Goal: Task Accomplishment & Management: Use online tool/utility

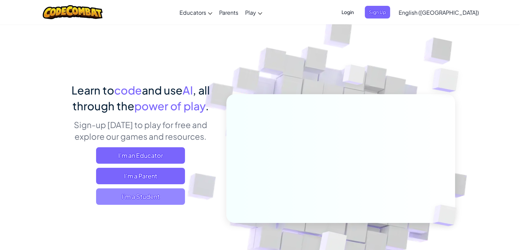
click at [141, 192] on span "I'm a Student" at bounding box center [140, 196] width 89 height 16
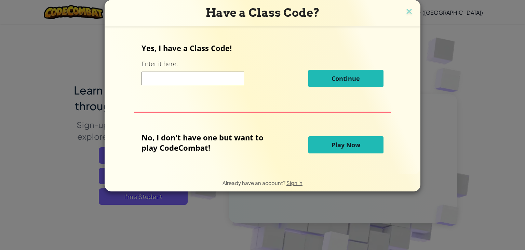
click at [314, 141] on button "Play Now" at bounding box center [345, 144] width 75 height 17
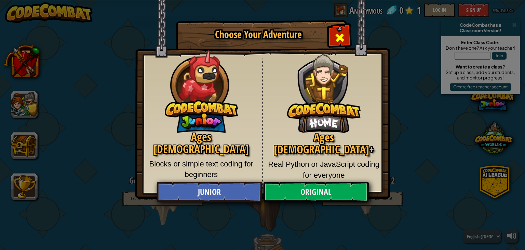
click at [338, 39] on span "Close modal" at bounding box center [339, 37] width 11 height 11
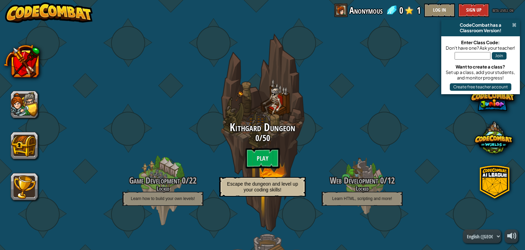
click at [516, 24] on span at bounding box center [514, 24] width 4 height 5
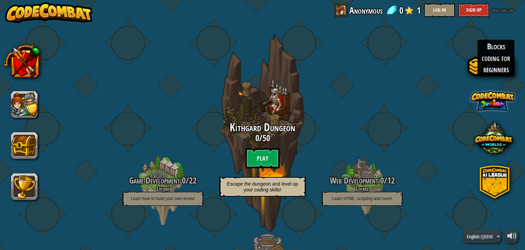
click at [491, 105] on span at bounding box center [493, 101] width 44 height 44
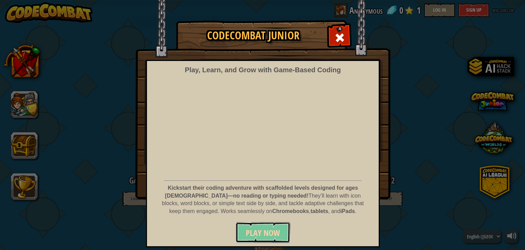
click at [258, 230] on span "Play Now" at bounding box center [263, 232] width 34 height 11
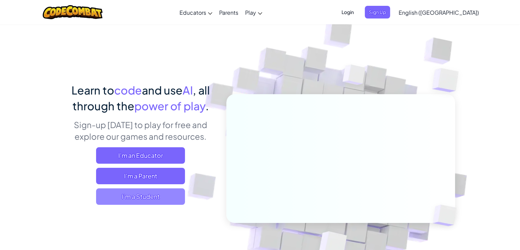
click at [131, 194] on span "I'm a Student" at bounding box center [140, 196] width 89 height 16
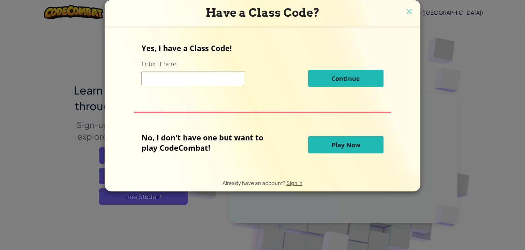
click at [335, 142] on span "Play Now" at bounding box center [346, 144] width 29 height 8
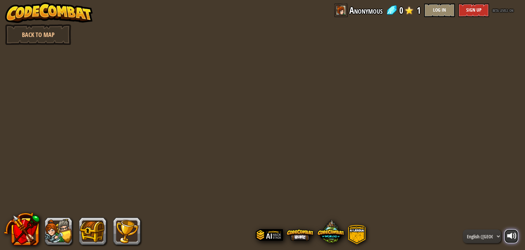
click at [508, 233] on div at bounding box center [512, 236] width 10 height 10
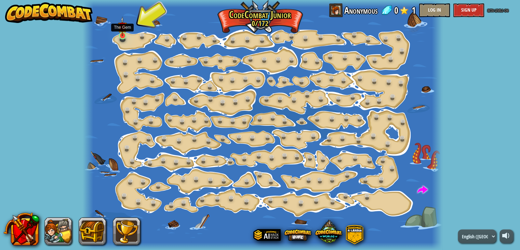
click at [123, 35] on img at bounding box center [122, 26] width 9 height 20
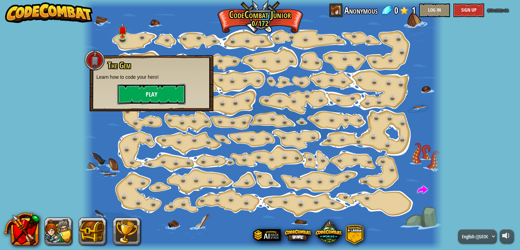
click at [154, 93] on button "Play" at bounding box center [151, 94] width 68 height 21
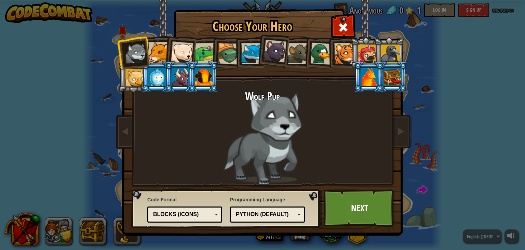
click at [343, 56] on div at bounding box center [344, 53] width 21 height 21
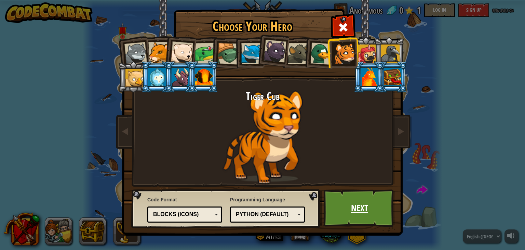
click at [351, 204] on link "Next" at bounding box center [359, 208] width 71 height 38
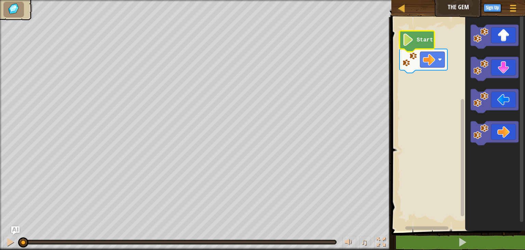
click at [409, 41] on image "Blockly Workspace" at bounding box center [408, 39] width 12 height 12
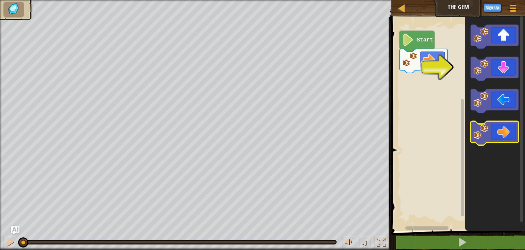
click at [497, 126] on icon "Blockly Workspace" at bounding box center [495, 133] width 48 height 24
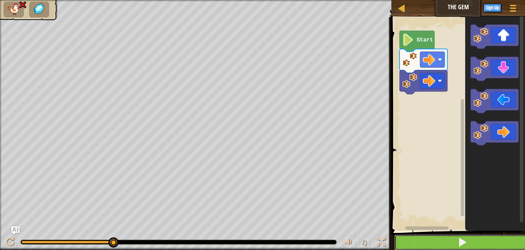
click at [414, 241] on button at bounding box center [462, 242] width 136 height 16
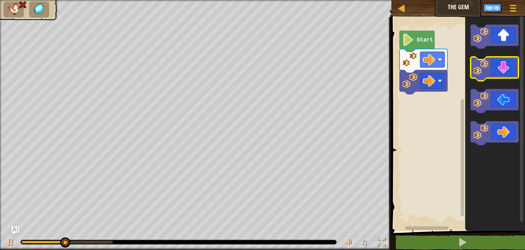
click at [501, 63] on icon "Blockly Workspace" at bounding box center [495, 69] width 48 height 24
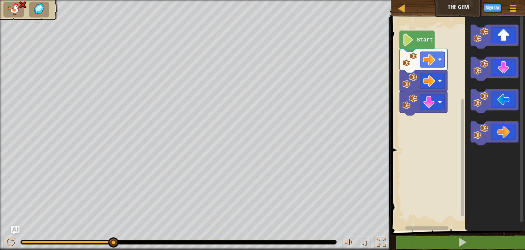
click at [409, 42] on image "Blockly Workspace" at bounding box center [408, 39] width 12 height 12
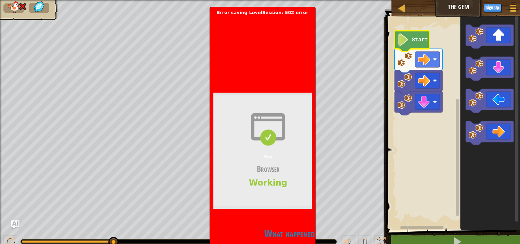
click at [278, 232] on h2 "What happened?" at bounding box center [291, 233] width 156 height 13
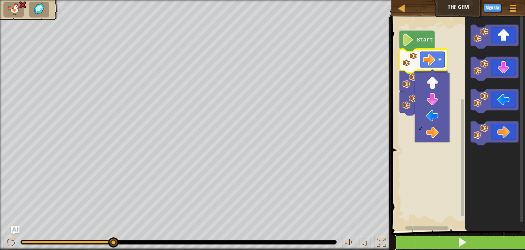
click at [456, 246] on button at bounding box center [462, 242] width 136 height 16
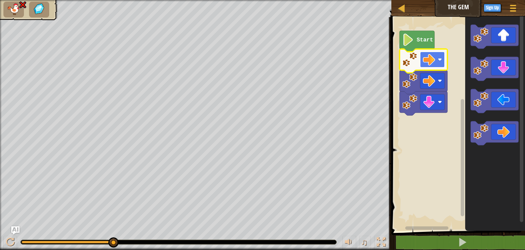
click at [437, 67] on rect "Blockly Workspace" at bounding box center [432, 60] width 25 height 16
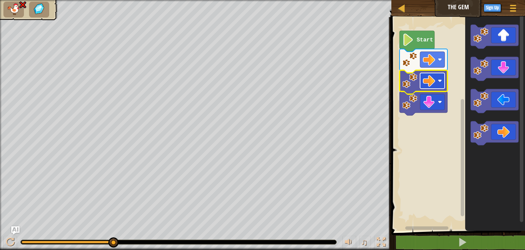
click at [431, 82] on image "Blockly Workspace" at bounding box center [429, 81] width 12 height 12
click at [403, 143] on rect "Blockly Workspace" at bounding box center [457, 122] width 136 height 217
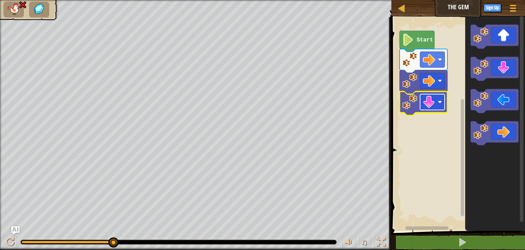
click at [430, 105] on image "Blockly Workspace" at bounding box center [429, 102] width 12 height 12
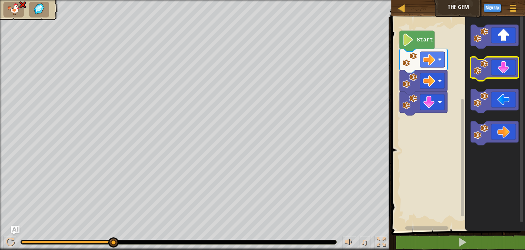
click at [497, 65] on icon "Blockly Workspace" at bounding box center [495, 69] width 48 height 24
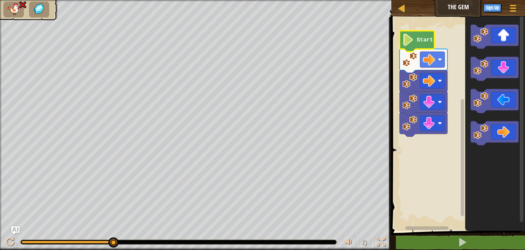
click at [418, 41] on text "Start" at bounding box center [425, 40] width 16 height 6
click at [410, 58] on image "Blockly Workspace" at bounding box center [409, 59] width 15 height 15
click at [414, 48] on icon "Blockly Workspace" at bounding box center [417, 41] width 35 height 21
click at [408, 41] on image "Blockly Workspace" at bounding box center [408, 39] width 12 height 12
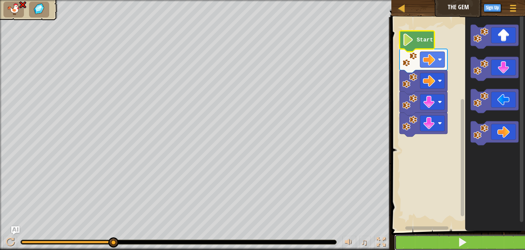
click at [452, 238] on button at bounding box center [462, 242] width 136 height 16
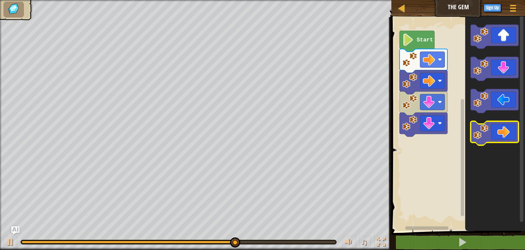
click at [509, 136] on icon "Blockly Workspace" at bounding box center [495, 133] width 48 height 24
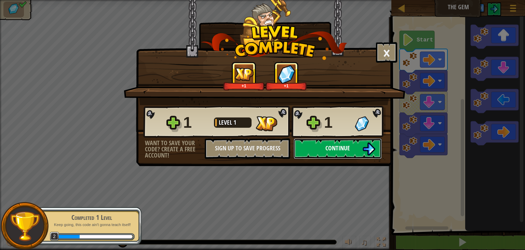
click at [322, 148] on button "Continue" at bounding box center [338, 148] width 88 height 21
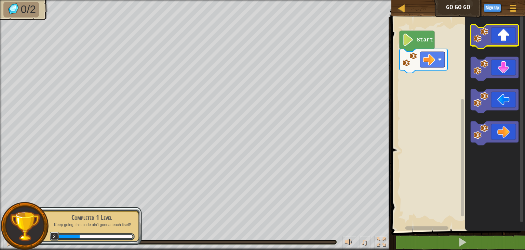
click at [509, 41] on icon "Blockly Workspace" at bounding box center [495, 37] width 48 height 24
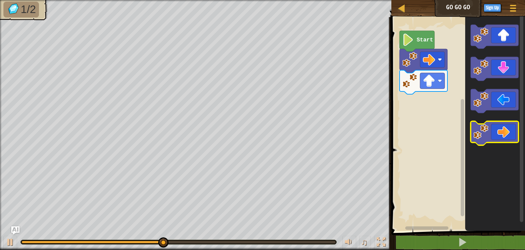
click at [501, 126] on icon "Blockly Workspace" at bounding box center [495, 133] width 48 height 24
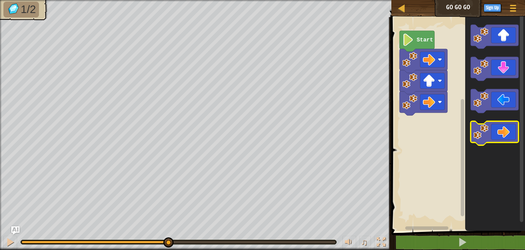
click at [501, 126] on icon "Blockly Workspace" at bounding box center [495, 133] width 48 height 24
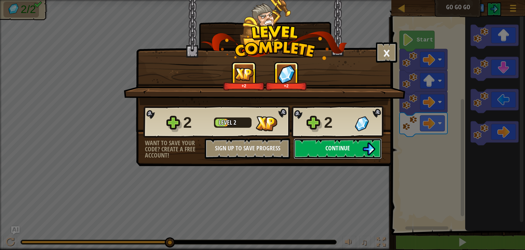
click at [345, 151] on span "Continue" at bounding box center [337, 148] width 25 height 9
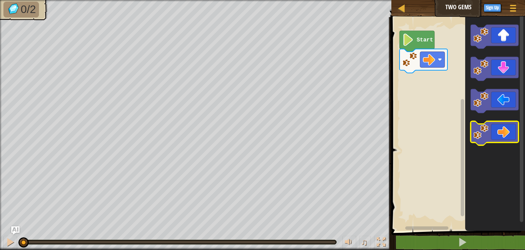
click at [505, 124] on icon "Blockly Workspace" at bounding box center [495, 133] width 48 height 24
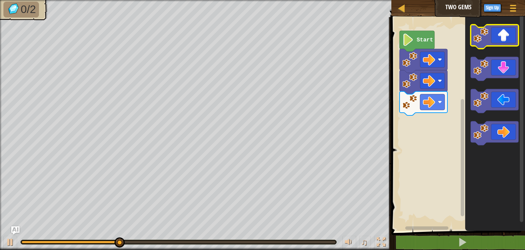
click at [507, 43] on icon "Blockly Workspace" at bounding box center [495, 37] width 48 height 24
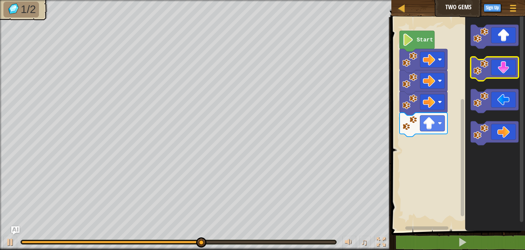
click at [502, 71] on icon "Blockly Workspace" at bounding box center [495, 69] width 48 height 24
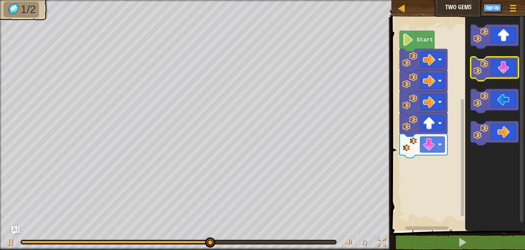
click at [502, 71] on icon "Blockly Workspace" at bounding box center [495, 69] width 48 height 24
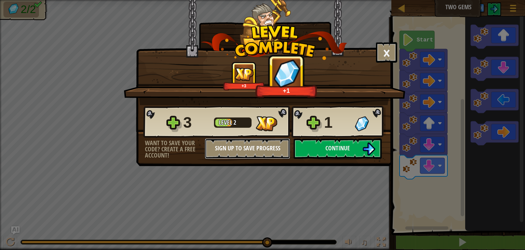
click at [260, 146] on button "Sign Up to Save Progress" at bounding box center [247, 148] width 85 height 21
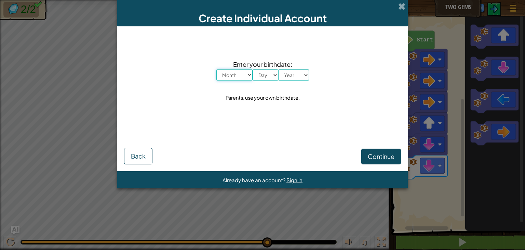
click at [243, 77] on select "Month January February March April May June July August September October Novem…" at bounding box center [234, 75] width 36 height 12
select select "4"
click at [216, 69] on select "Month January February March April May June July August September October Novem…" at bounding box center [234, 75] width 36 height 12
click at [239, 123] on div "Enter your birthdate: Month January February March April May June July August S…" at bounding box center [262, 80] width 277 height 95
click at [268, 78] on select "Day 1 2 3 4 5 6 7 8 9 10 11 12 13 14 15 16 17 18 19 20 21 22 23 24 25 26 27 28 …" at bounding box center [266, 75] width 26 height 12
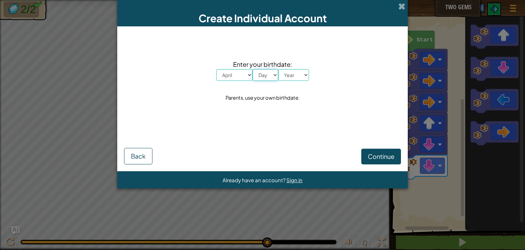
select select "23"
click at [253, 69] on select "Day 1 2 3 4 5 6 7 8 9 10 11 12 13 14 15 16 17 18 19 20 21 22 23 24 25 26 27 28 …" at bounding box center [266, 75] width 26 height 12
click at [293, 75] on select "Year 2025 2024 2023 2022 2021 2020 2019 2018 2017 2016 2015 2014 2013 2012 2011…" at bounding box center [293, 75] width 31 height 12
select select "2005"
click at [278, 69] on select "Year 2025 2024 2023 2022 2021 2020 2019 2018 2017 2016 2015 2014 2013 2012 2011…" at bounding box center [293, 75] width 31 height 12
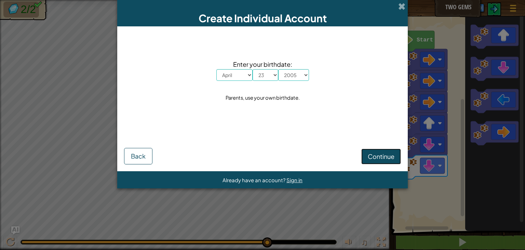
click at [368, 153] on span "Continue" at bounding box center [381, 156] width 27 height 8
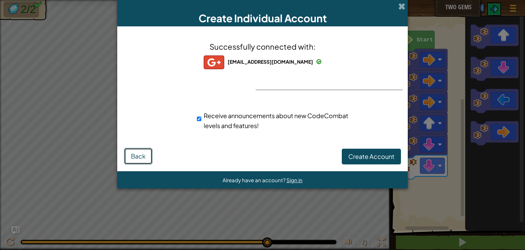
click at [138, 155] on span "Back" at bounding box center [138, 156] width 15 height 8
drag, startPoint x: 276, startPoint y: 86, endPoint x: 277, endPoint y: 55, distance: 30.8
click at [277, 55] on div "Successfully connected with: umarattar60@gmail.com umarattar60@gmail.com umarat…" at bounding box center [262, 89] width 273 height 113
click at [269, 78] on div "Successfully connected with: umarattar60@gmail.com umarattar60@gmail.com umarat…" at bounding box center [262, 89] width 273 height 113
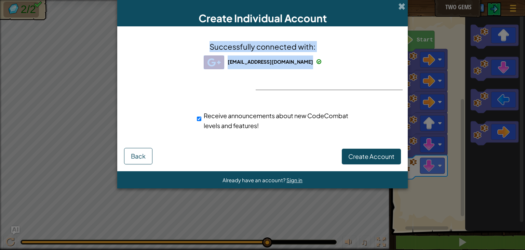
drag, startPoint x: 280, startPoint y: 83, endPoint x: 406, endPoint y: 6, distance: 147.7
click at [406, 6] on div "Create Individual Account Successfully connected with: umarattar60@gmail.com um…" at bounding box center [262, 94] width 291 height 188
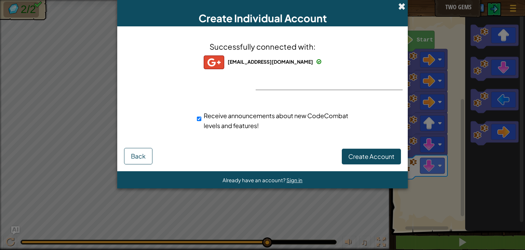
click at [401, 7] on span at bounding box center [401, 6] width 7 height 7
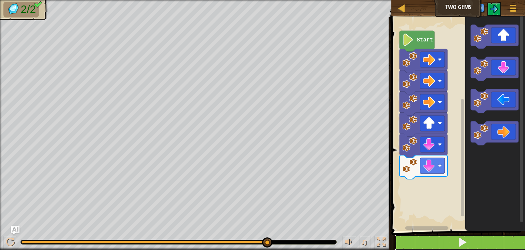
click at [413, 238] on button at bounding box center [462, 242] width 136 height 16
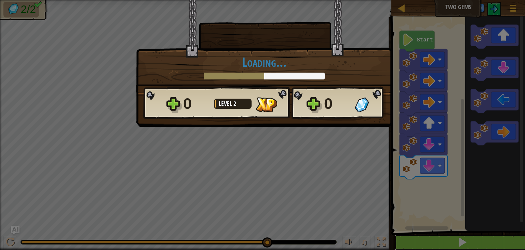
scroll to position [0, 0]
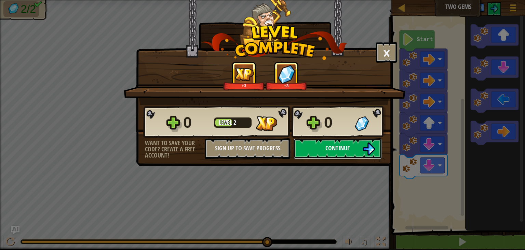
click at [349, 144] on span "Continue" at bounding box center [337, 148] width 25 height 9
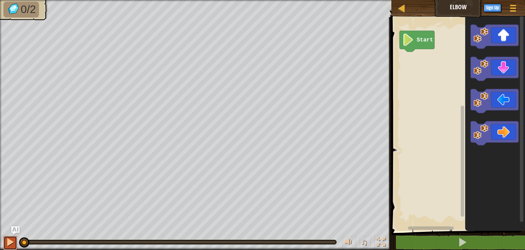
click at [12, 242] on div at bounding box center [10, 241] width 9 height 9
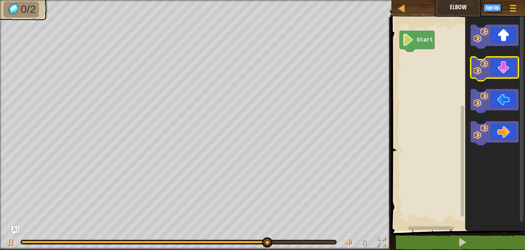
click at [495, 67] on icon "Blockly Workspace" at bounding box center [495, 69] width 48 height 24
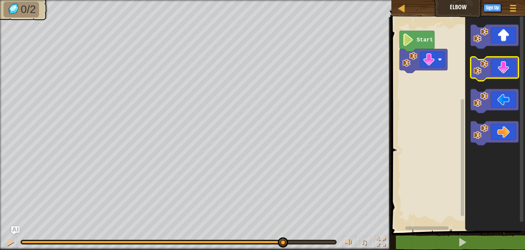
click at [495, 67] on icon "Blockly Workspace" at bounding box center [495, 69] width 48 height 24
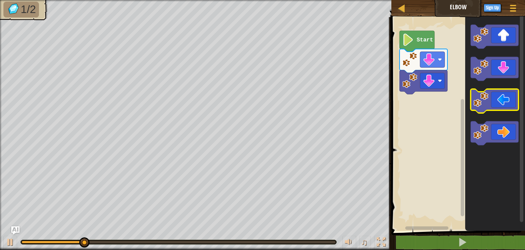
click at [493, 108] on icon "Blockly Workspace" at bounding box center [495, 101] width 48 height 24
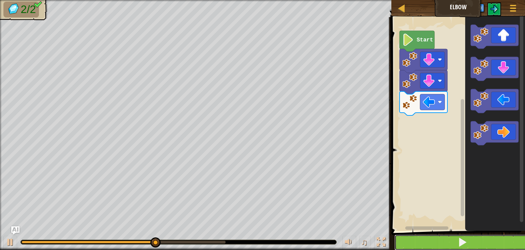
click at [427, 242] on button at bounding box center [462, 242] width 136 height 16
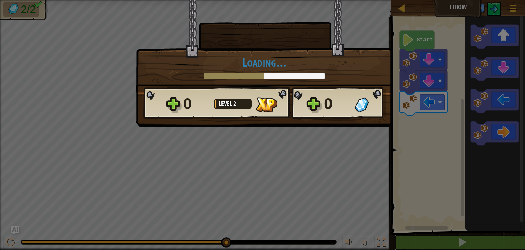
scroll to position [0, 0]
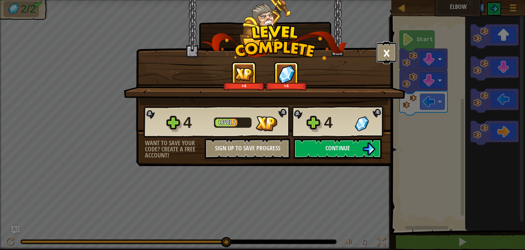
click at [388, 54] on button "×" at bounding box center [386, 52] width 21 height 21
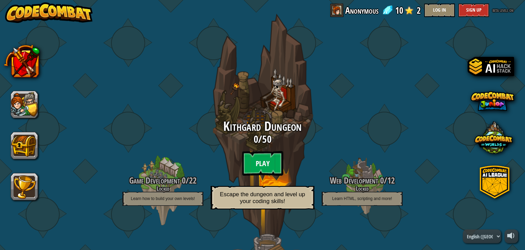
click at [264, 157] on btn "Play" at bounding box center [262, 163] width 41 height 25
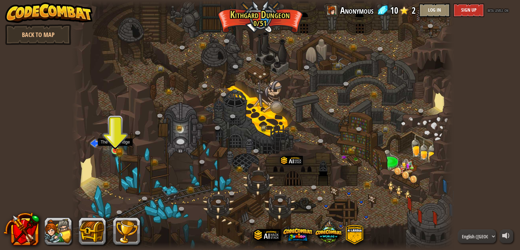
click at [119, 144] on img at bounding box center [115, 140] width 10 height 21
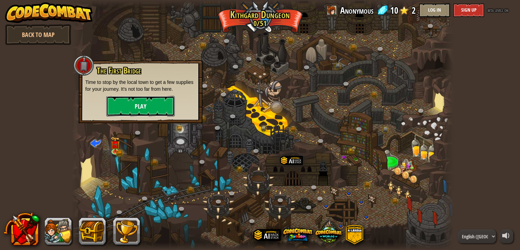
click at [142, 106] on button "Play" at bounding box center [140, 106] width 68 height 21
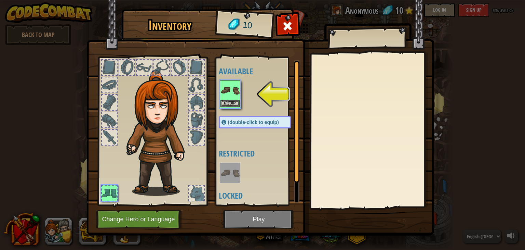
click at [226, 93] on img at bounding box center [229, 90] width 19 height 19
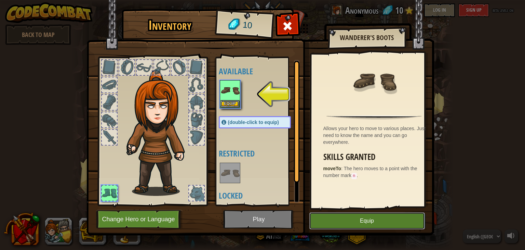
click at [335, 222] on button "Equip" at bounding box center [367, 220] width 116 height 17
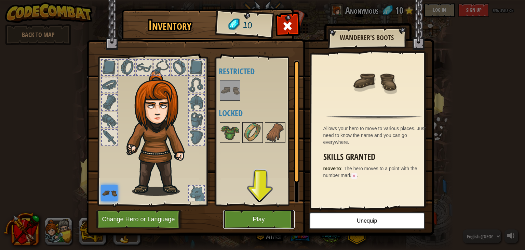
click at [263, 219] on button "Play" at bounding box center [258, 219] width 71 height 19
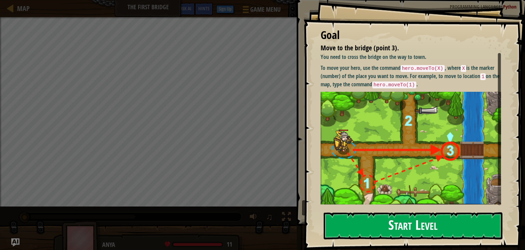
click at [362, 218] on button "Start Level" at bounding box center [413, 225] width 179 height 27
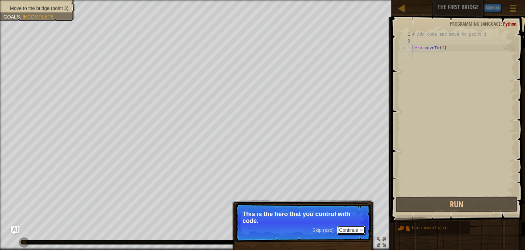
click at [346, 228] on button "Continue" at bounding box center [351, 229] width 28 height 9
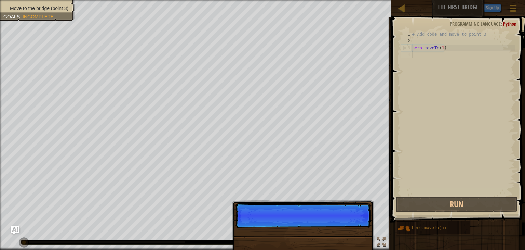
scroll to position [3, 0]
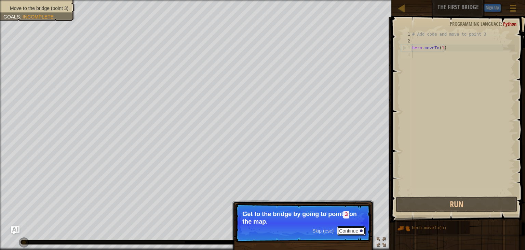
click at [346, 228] on button "Continue" at bounding box center [351, 230] width 28 height 9
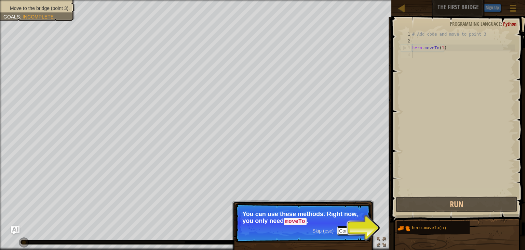
click at [351, 230] on button "Continue" at bounding box center [351, 230] width 28 height 9
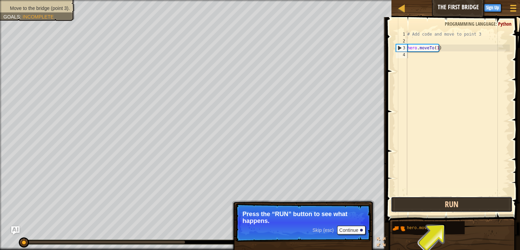
click at [467, 206] on button "Run" at bounding box center [452, 204] width 122 height 16
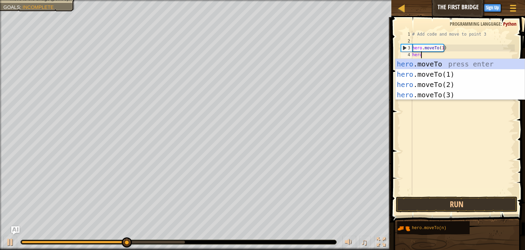
scroll to position [3, 0]
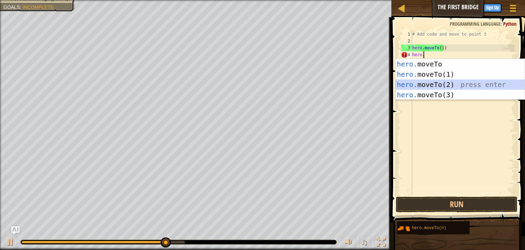
click at [436, 86] on div "hero. moveTo press enter hero. moveTo(1) press enter hero. moveTo(2) press ente…" at bounding box center [459, 90] width 129 height 62
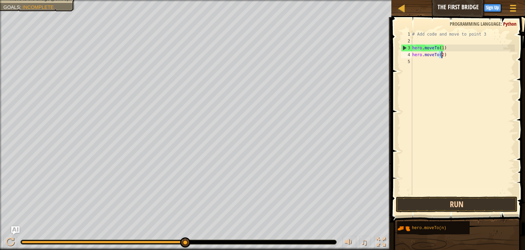
type textarea "hero.moveTo(2)"
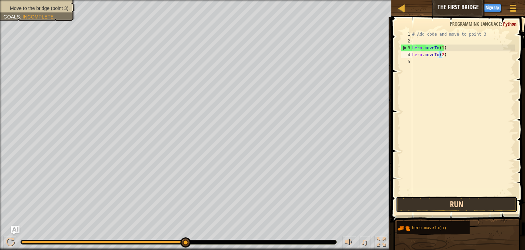
click at [437, 202] on button "Run" at bounding box center [457, 204] width 122 height 16
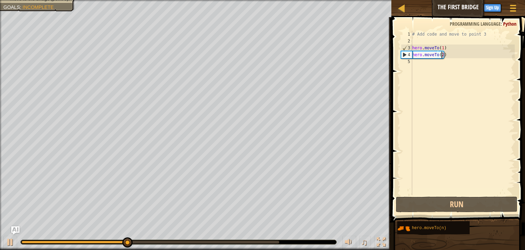
click at [416, 65] on div "# Add code and move to point 3 hero . moveTo ( 1 ) hero . moveTo ( 2 )" at bounding box center [463, 120] width 104 height 178
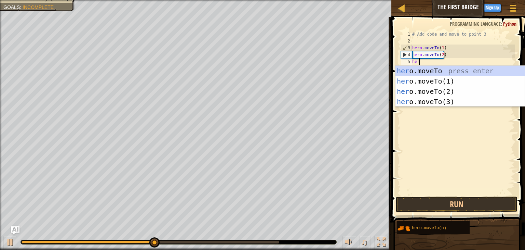
scroll to position [3, 0]
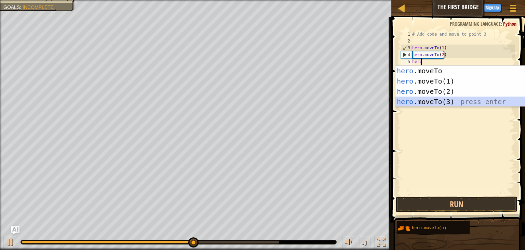
click at [430, 98] on div "hero .moveTo press enter hero .moveTo(1) press enter hero .moveTo(2) press ente…" at bounding box center [459, 97] width 129 height 62
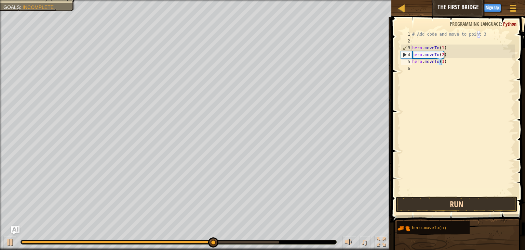
type textarea "hero.moveTo(3)"
click at [447, 200] on button "Run" at bounding box center [457, 204] width 122 height 16
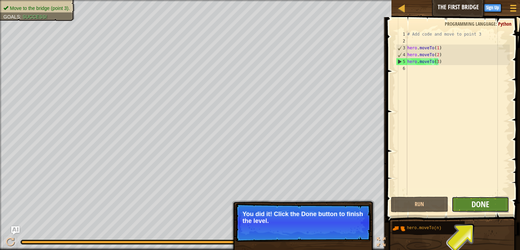
click at [484, 206] on span "Done" at bounding box center [480, 203] width 18 height 11
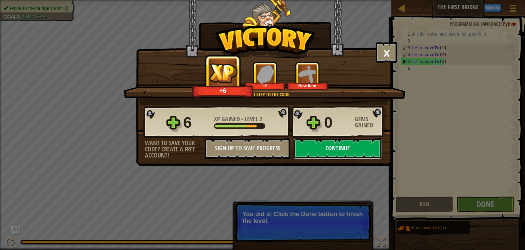
click at [358, 152] on button "Continue" at bounding box center [338, 148] width 88 height 21
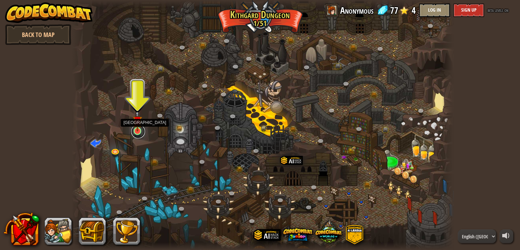
click at [136, 134] on link at bounding box center [138, 131] width 14 height 14
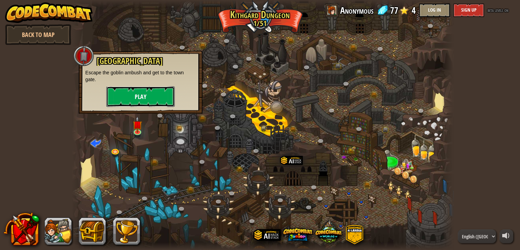
click at [142, 94] on button "Play" at bounding box center [140, 96] width 68 height 21
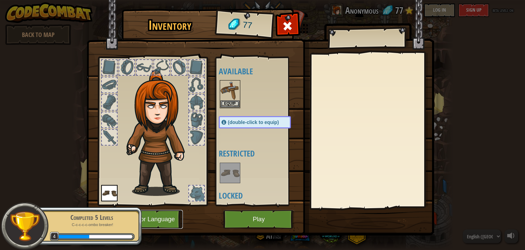
click at [149, 221] on button "Change Hero or Language" at bounding box center [139, 219] width 87 height 19
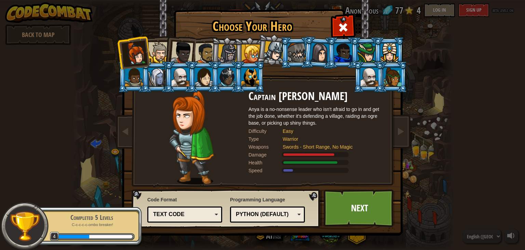
click at [266, 214] on div "Python (Default)" at bounding box center [265, 214] width 59 height 8
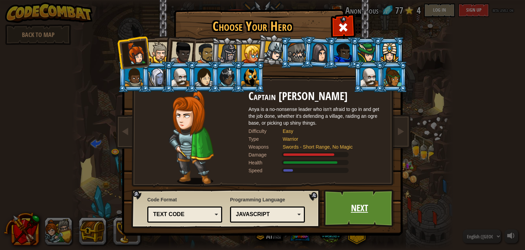
click at [349, 213] on link "Next" at bounding box center [359, 208] width 71 height 38
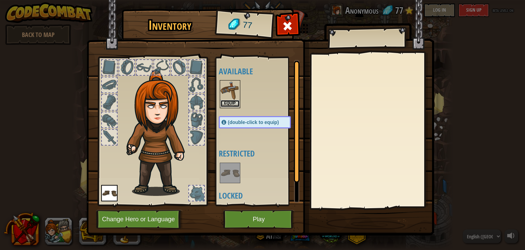
click at [234, 102] on button "Equip" at bounding box center [229, 103] width 19 height 7
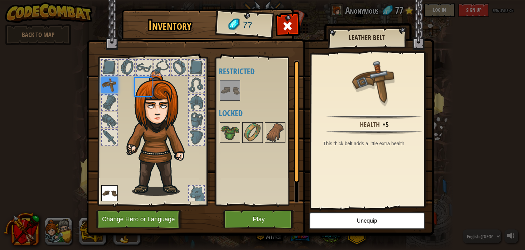
click at [234, 1] on body "powered by Back to Map Twisted Canyon (Locked) Challenge: collect the most gold…" at bounding box center [262, 0] width 525 height 1
click at [250, 222] on button "Play" at bounding box center [258, 219] width 71 height 19
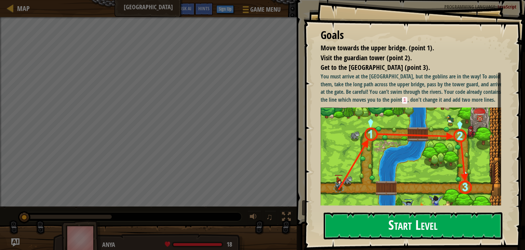
click at [383, 217] on button "Start Level" at bounding box center [413, 225] width 179 height 27
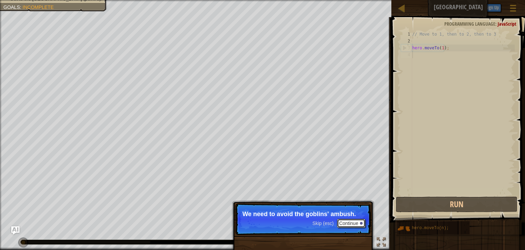
click at [356, 221] on button "Continue" at bounding box center [351, 222] width 28 height 9
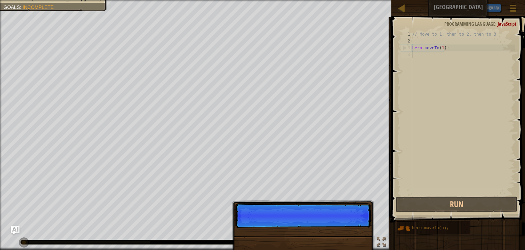
scroll to position [3, 0]
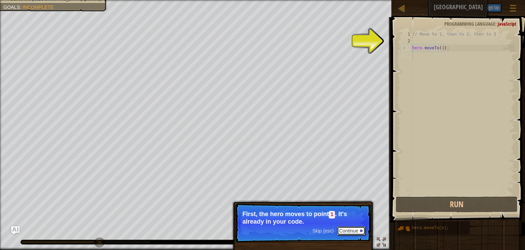
click at [349, 230] on button "Continue" at bounding box center [351, 230] width 28 height 9
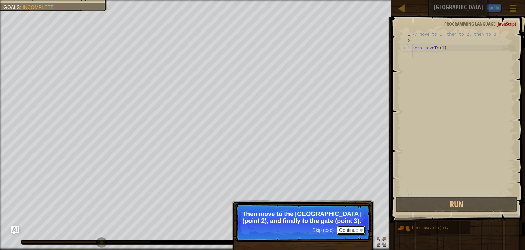
click at [349, 230] on button "Continue" at bounding box center [351, 229] width 28 height 9
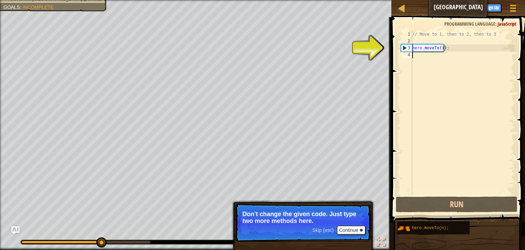
click at [423, 57] on div "// Move to 1, then to 2, then to 3 hero . moveTo ( 1 ) ;" at bounding box center [463, 120] width 104 height 178
click at [419, 56] on div "// Move to 1, then to 2, then to 3 hero . moveTo ( 1 ) ;" at bounding box center [463, 120] width 104 height 178
click at [351, 230] on button "Continue" at bounding box center [351, 229] width 28 height 9
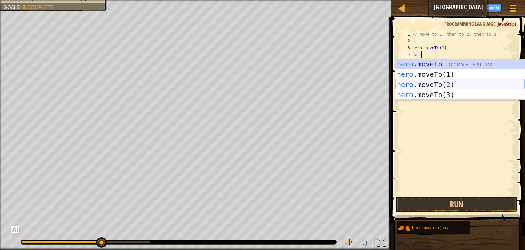
click at [439, 86] on div "hero .moveTo press enter hero .moveTo(1) press enter hero .moveTo(2) press ente…" at bounding box center [459, 90] width 129 height 62
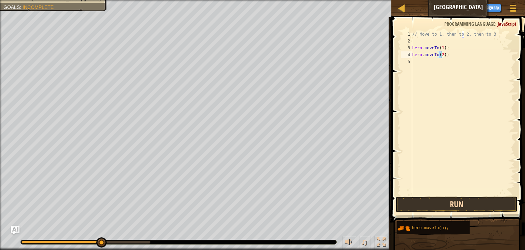
type textarea "hero.moveTo(2);"
click at [435, 203] on button "Run" at bounding box center [457, 204] width 122 height 16
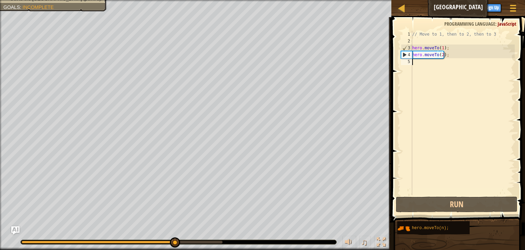
click at [417, 63] on div "// Move to 1, then to 2, then to 3 hero . moveTo ( 1 ) ; hero . moveTo ( 2 ) ;" at bounding box center [463, 120] width 104 height 178
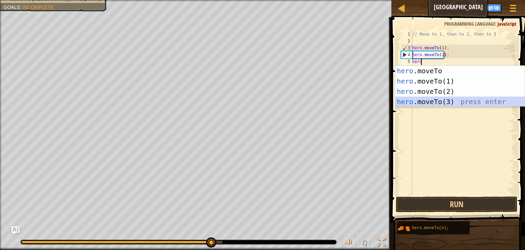
click at [431, 103] on div "hero .moveTo press enter hero .moveTo(1) press enter hero .moveTo(2) press ente…" at bounding box center [459, 97] width 129 height 62
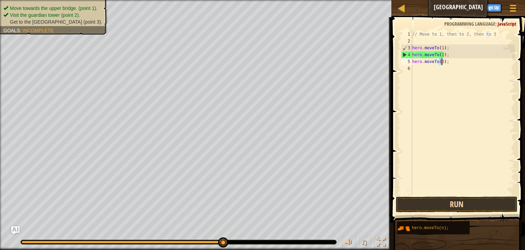
type textarea "hero.moveTo(3);"
click at [433, 203] on button "Run" at bounding box center [457, 204] width 122 height 16
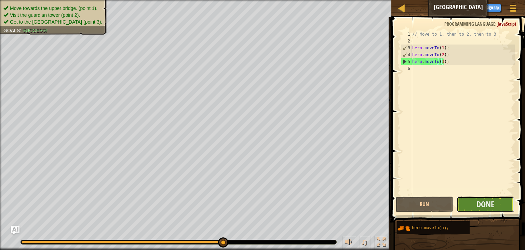
click at [460, 200] on button "Done" at bounding box center [485, 204] width 57 height 16
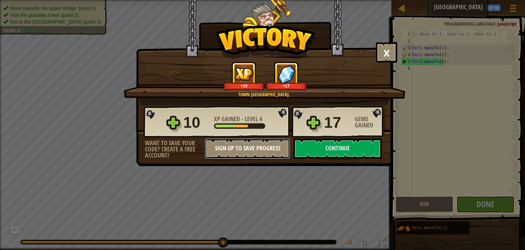
click at [273, 149] on button "Sign Up to Save Progress" at bounding box center [247, 148] width 85 height 21
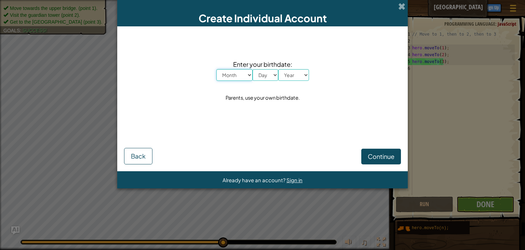
click at [238, 73] on select "Month January February March April May June July August September October Novem…" at bounding box center [234, 75] width 36 height 12
select select "4"
click at [216, 69] on select "Month January February March April May June July August September October Novem…" at bounding box center [234, 75] width 36 height 12
click at [266, 75] on select "Day 1 2 3 4 5 6 7 8 9 10 11 12 13 14 15 16 17 18 19 20 21 22 23 24 25 26 27 28 …" at bounding box center [266, 75] width 26 height 12
select select "23"
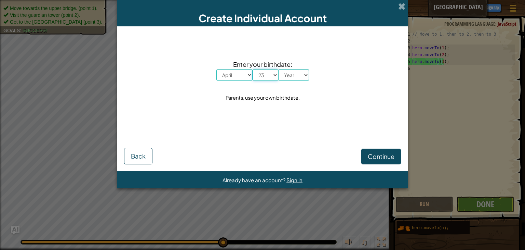
click at [253, 69] on select "Day 1 2 3 4 5 6 7 8 9 10 11 12 13 14 15 16 17 18 19 20 21 22 23 24 25 26 27 28 …" at bounding box center [266, 75] width 26 height 12
click at [291, 74] on select "Year 2025 2024 2023 2022 2021 2020 2019 2018 2017 2016 2015 2014 2013 2012 2011…" at bounding box center [293, 75] width 31 height 12
select select "2005"
click at [278, 69] on select "Year 2025 2024 2023 2022 2021 2020 2019 2018 2017 2016 2015 2014 2013 2012 2011…" at bounding box center [293, 75] width 31 height 12
click at [394, 156] on span "Continue" at bounding box center [381, 156] width 27 height 8
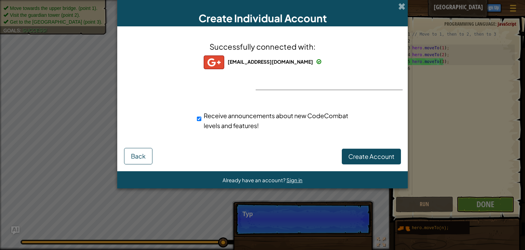
click at [279, 59] on span "umarattar60@gmail.com" at bounding box center [270, 61] width 85 height 6
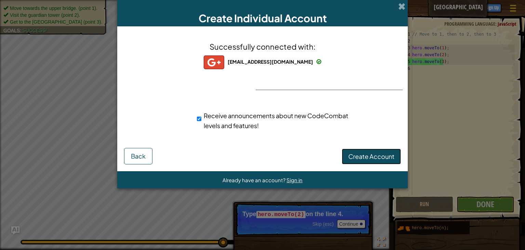
click at [360, 150] on button "Create Account" at bounding box center [371, 156] width 59 height 16
click at [358, 153] on button "Create Account" at bounding box center [371, 156] width 59 height 16
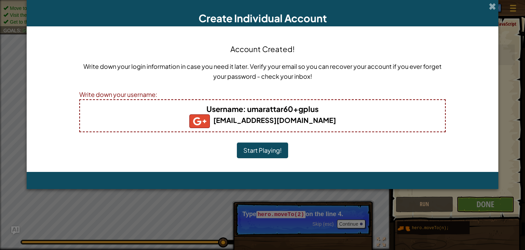
click at [266, 151] on button "Start Playing!" at bounding box center [262, 150] width 51 height 16
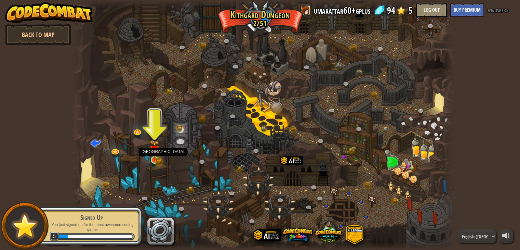
click at [158, 155] on img at bounding box center [155, 149] width 10 height 21
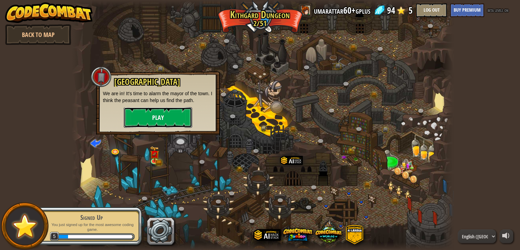
click at [165, 122] on button "Play" at bounding box center [158, 117] width 68 height 21
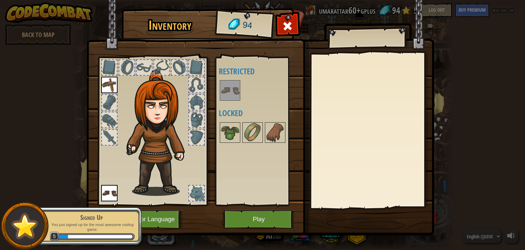
click at [232, 96] on img at bounding box center [229, 90] width 19 height 19
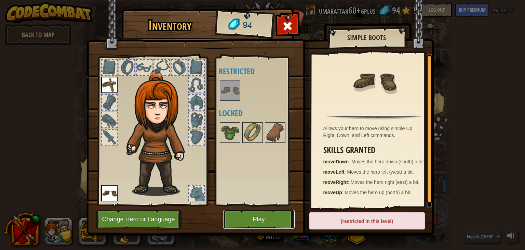
click at [250, 221] on button "Play" at bounding box center [258, 219] width 71 height 19
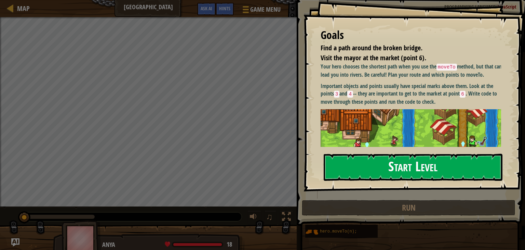
click at [355, 171] on button "Start Level" at bounding box center [413, 166] width 179 height 27
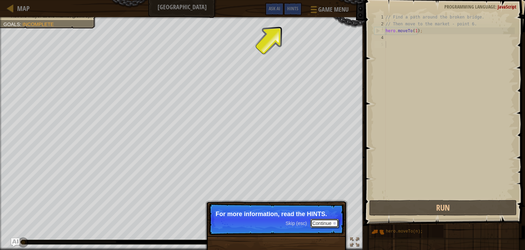
click at [320, 224] on button "Continue" at bounding box center [324, 222] width 28 height 9
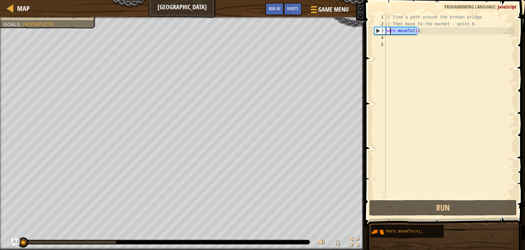
drag, startPoint x: 424, startPoint y: 29, endPoint x: 389, endPoint y: 29, distance: 34.5
click at [389, 29] on div "// Find a path around the broken bridge. // Then move to the market - point 6. …" at bounding box center [449, 113] width 131 height 198
type textarea "hero.moveTo(1);"
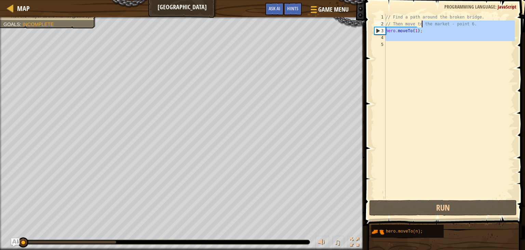
drag, startPoint x: 391, startPoint y: 44, endPoint x: 405, endPoint y: 51, distance: 16.0
click at [405, 51] on div "// Find a path around the broken bridge. // Then move to the market - point 6. …" at bounding box center [449, 113] width 131 height 198
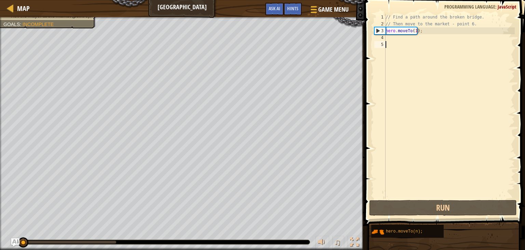
click at [405, 51] on div "// Find a path around the broken bridge. // Then move to the market - point 6. …" at bounding box center [449, 113] width 131 height 198
drag, startPoint x: 426, startPoint y: 30, endPoint x: 384, endPoint y: 32, distance: 42.4
click at [384, 32] on div "1 2 3 4 5 // Find a path around the broken bridge. // Then move to the market -…" at bounding box center [444, 106] width 142 height 185
type textarea "hero.moveTo(1);"
click at [390, 40] on div "// Find a path around the broken bridge. // Then move to the market - point 6. …" at bounding box center [449, 113] width 131 height 198
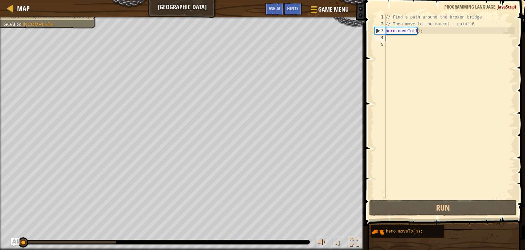
paste textarea "hero.moveTo(1);"
type textarea "hero.moveTo(1);"
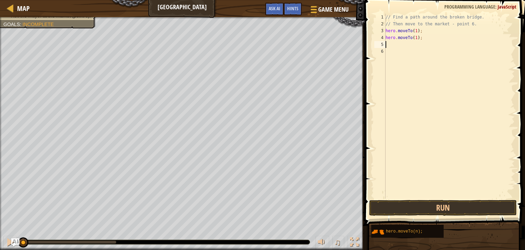
paste textarea "hero.moveTo(1);"
type textarea "hero.moveTo(1);"
paste textarea "hero.moveTo(1);"
type textarea "hero.moveTo(1);"
paste textarea "hero.moveTo(1);"
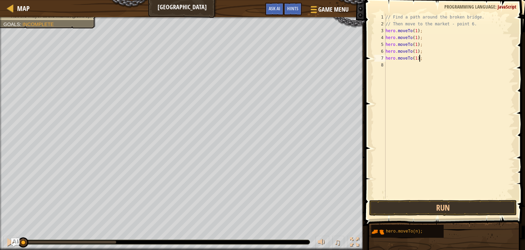
paste textarea "hero.moveTo(1);"
type textarea "hero.moveTo(1);hero.moveTo(1);"
click at [417, 38] on div "// Find a path around the broken bridge. // Then move to the market - point 6. …" at bounding box center [450, 113] width 129 height 198
click at [417, 45] on div "// Find a path around the broken bridge. // Then move to the market - point 6. …" at bounding box center [450, 113] width 129 height 198
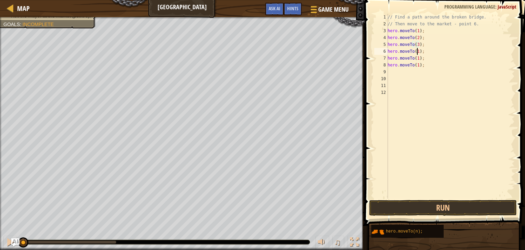
click at [417, 51] on div "// Find a path around the broken bridge. // Then move to the market - point 6. …" at bounding box center [450, 113] width 129 height 198
click at [417, 58] on div "// Find a path around the broken bridge. // Then move to the market - point 6. …" at bounding box center [450, 113] width 129 height 198
click at [416, 64] on div "// Find a path around the broken bridge. // Then move to the market - point 6. …" at bounding box center [450, 113] width 129 height 198
type textarea "hero.moveTo(6);"
click at [447, 207] on button "Run" at bounding box center [443, 208] width 148 height 16
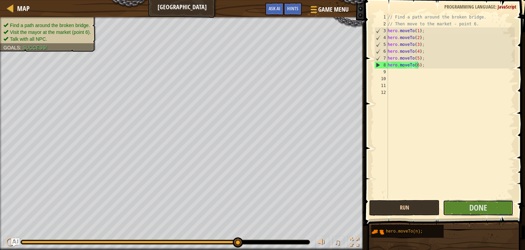
click at [447, 207] on button "Done" at bounding box center [478, 208] width 70 height 16
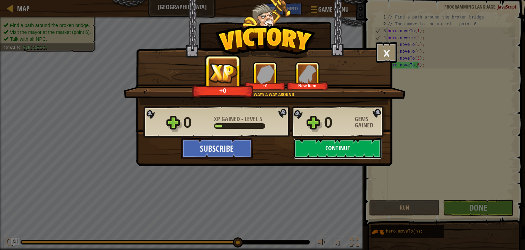
click at [357, 146] on button "Continue" at bounding box center [338, 148] width 88 height 21
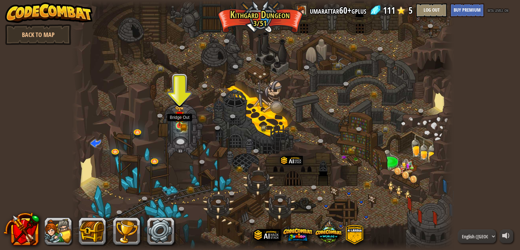
click at [183, 124] on img at bounding box center [180, 115] width 10 height 21
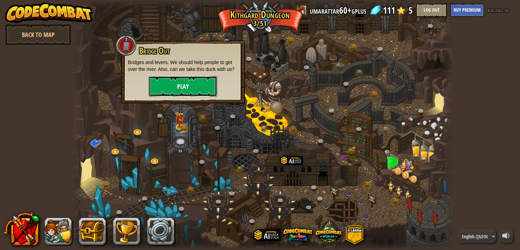
click at [174, 85] on button "Play" at bounding box center [183, 86] width 68 height 21
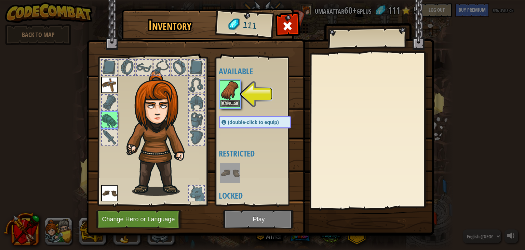
click at [227, 88] on img at bounding box center [229, 90] width 19 height 19
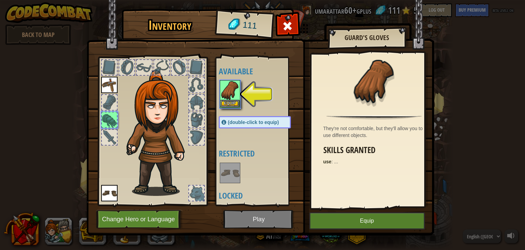
click at [227, 88] on img at bounding box center [229, 90] width 19 height 19
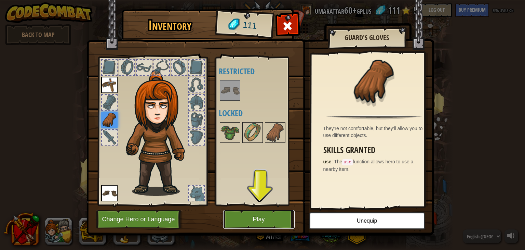
click at [278, 219] on button "Play" at bounding box center [258, 219] width 71 height 19
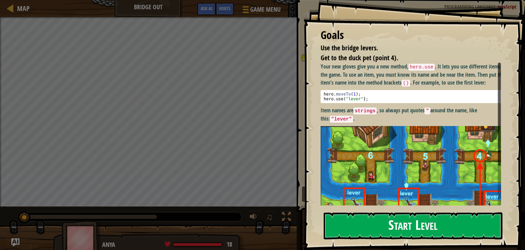
click at [379, 221] on button "Start Level" at bounding box center [413, 225] width 179 height 27
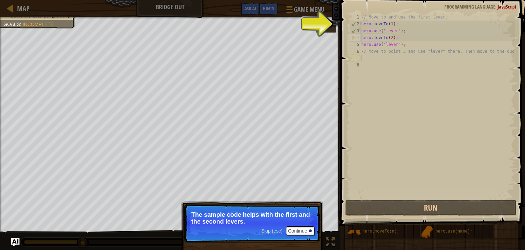
click at [277, 229] on span "Skip (esc)" at bounding box center [271, 230] width 21 height 5
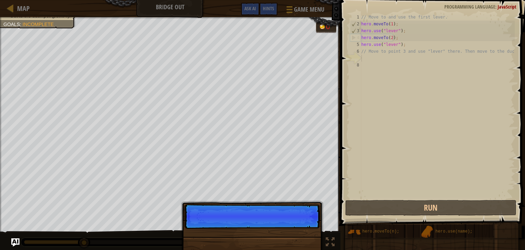
scroll to position [3, 0]
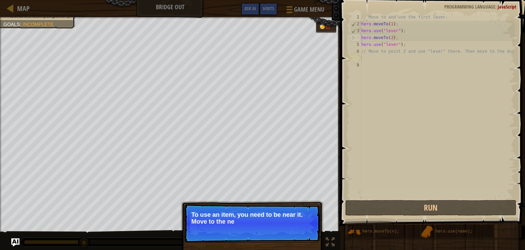
click at [277, 229] on p "Skip (esc) Continue To use an item, you need to be near it. Move to the ne" at bounding box center [252, 223] width 136 height 38
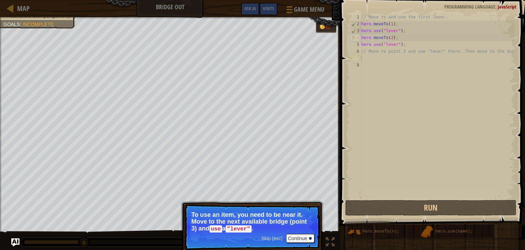
click at [275, 240] on span "Skip (esc)" at bounding box center [271, 237] width 21 height 5
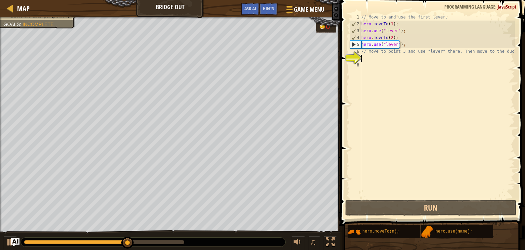
click at [275, 229] on div "Use the bridge levers. Get to the duck pet (point 4). Goals : Incomplete 0 ♫ An…" at bounding box center [262, 133] width 525 height 233
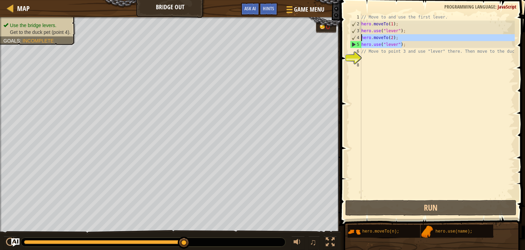
drag, startPoint x: 407, startPoint y: 42, endPoint x: 361, endPoint y: 40, distance: 46.2
click at [361, 40] on div "hero.use("lever"); 1 2 3 4 5 6 7 8 // Move to and use the first lever. hero . m…" at bounding box center [432, 106] width 166 height 185
type textarea "hero.moveTo(2); hero.use("lever");"
click at [373, 58] on div "// Move to and use the first lever. hero . moveTo ( 1 ) ; hero . use ( "lever" …" at bounding box center [437, 113] width 155 height 198
paste textarea "hero.use("lever");"
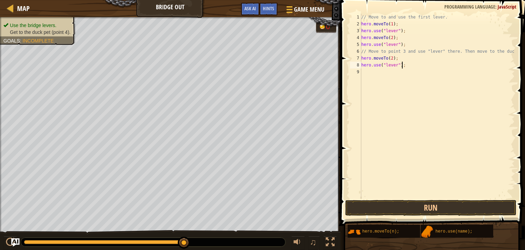
click at [391, 58] on div "// Move to and use the first lever. hero . moveTo ( 1 ) ; hero . use ( "lever" …" at bounding box center [437, 113] width 155 height 198
type textarea "hero.moveTo(3);"
click at [373, 203] on button "Run" at bounding box center [430, 208] width 171 height 16
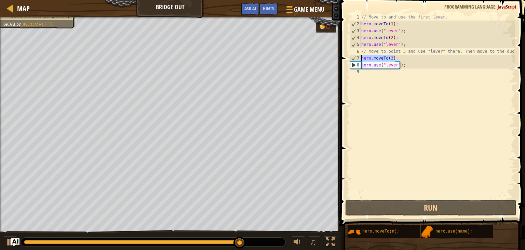
drag, startPoint x: 395, startPoint y: 58, endPoint x: 361, endPoint y: 58, distance: 34.2
click at [361, 58] on div "hero.moveTo(3); 1 2 3 4 5 6 7 8 9 // Move to and use the first lever. hero . mo…" at bounding box center [432, 106] width 166 height 185
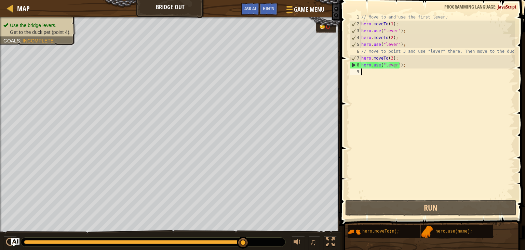
click at [374, 71] on div "// Move to and use the first lever. hero . moveTo ( 1 ) ; hero . use ( "lever" …" at bounding box center [437, 113] width 155 height 198
paste textarea "hero.moveTo(3);"
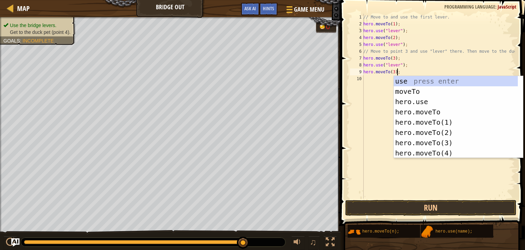
click at [393, 71] on div "// Move to and use the first lever. hero . moveTo ( 1 ) ; hero . use ( "lever" …" at bounding box center [438, 113] width 153 height 198
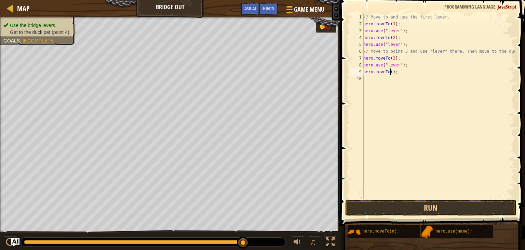
scroll to position [3, 2]
type textarea "hero.moveTo(4);"
click at [402, 211] on button "Run" at bounding box center [430, 208] width 171 height 16
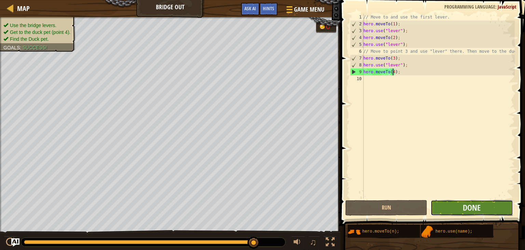
click at [443, 206] on button "Done" at bounding box center [472, 208] width 82 height 16
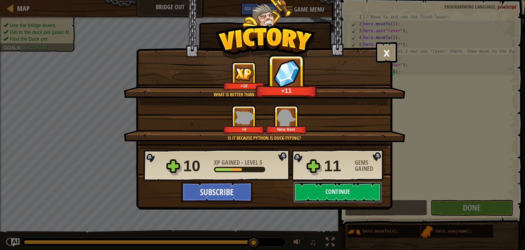
click at [330, 193] on button "Continue" at bounding box center [338, 191] width 88 height 21
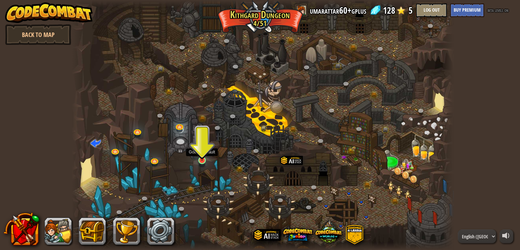
click at [204, 157] on img at bounding box center [202, 150] width 10 height 22
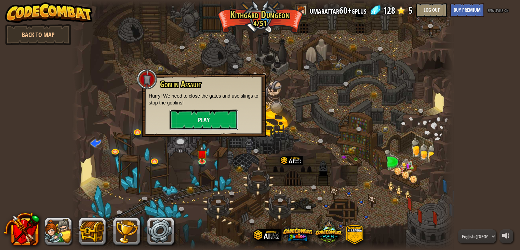
click at [209, 116] on button "Play" at bounding box center [204, 119] width 68 height 21
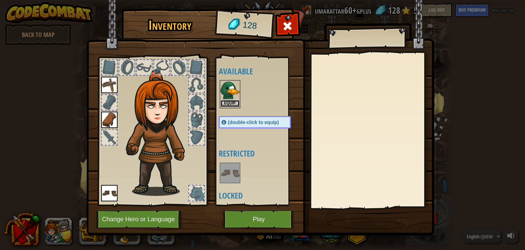
click at [229, 102] on button "Equip" at bounding box center [229, 103] width 19 height 7
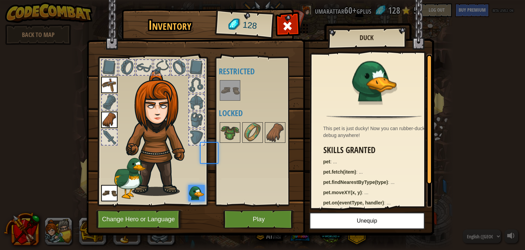
click at [229, 1] on body "powered by Back to Map Twisted Canyon (Locked) Challenge: collect the most gold…" at bounding box center [262, 0] width 525 height 1
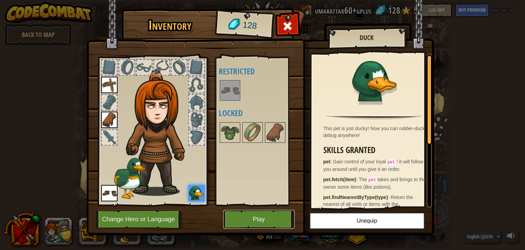
click at [261, 217] on button "Play" at bounding box center [258, 219] width 71 height 19
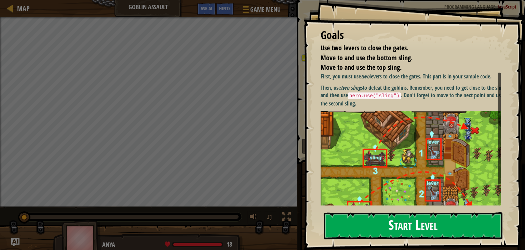
click at [382, 215] on button "Start Level" at bounding box center [413, 225] width 179 height 27
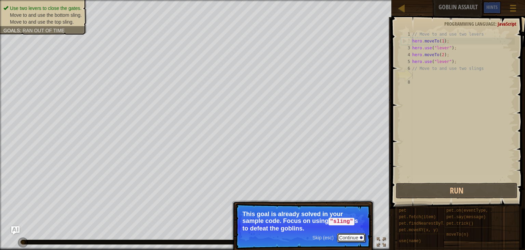
click at [355, 237] on button "Continue" at bounding box center [351, 237] width 28 height 9
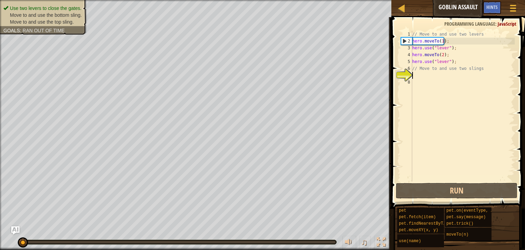
click at [424, 76] on div "// Move to and use two levers hero . moveTo ( 1 ) ; hero . use ( "lever" ) ; he…" at bounding box center [463, 113] width 104 height 164
drag, startPoint x: 456, startPoint y: 60, endPoint x: 411, endPoint y: 65, distance: 45.1
click at [411, 65] on div "1 2 3 4 5 6 7 8 // Move to and use two levers hero . moveTo ( 1 ) ; hero . use …" at bounding box center [457, 106] width 115 height 150
type textarea "hero.use("lever"); // Move to and use two slings"
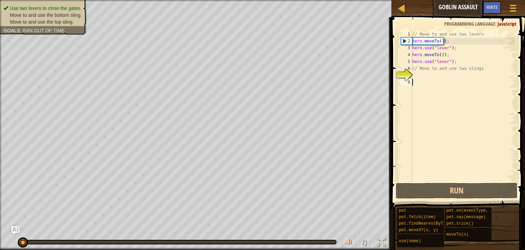
click at [435, 83] on div "// Move to and use two levers hero . moveTo ( 1 ) ; hero . use ( "lever" ) ; he…" at bounding box center [463, 113] width 104 height 164
drag, startPoint x: 455, startPoint y: 60, endPoint x: 411, endPoint y: 56, distance: 44.3
click at [411, 56] on div "1 2 3 4 5 6 7 8 // Move to and use two levers hero . moveTo ( 1 ) ; hero . use …" at bounding box center [457, 106] width 115 height 150
type textarea "hero.moveTo(2); hero.use("lever");"
click at [419, 76] on div "// Move to and use two levers hero . moveTo ( 1 ) ; hero . use ( "lever" ) ; he…" at bounding box center [463, 113] width 104 height 164
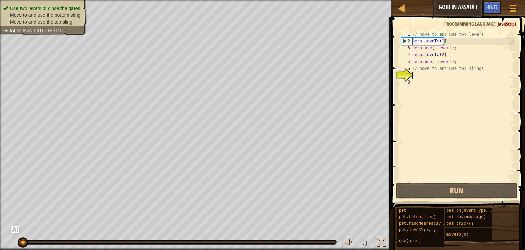
paste textarea "hero.use("lever");"
type textarea "hero.use("lever");"
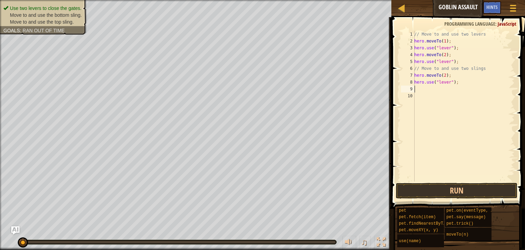
paste textarea "hero.use("lever");"
click at [444, 73] on div "// Move to and use two levers hero . moveTo ( 1 ) ; hero . use ( "lever" ) ; he…" at bounding box center [464, 113] width 102 height 164
click at [447, 83] on div "// Move to and use two levers hero . moveTo ( 1 ) ; hero . use ( "lever" ) ; he…" at bounding box center [464, 113] width 102 height 164
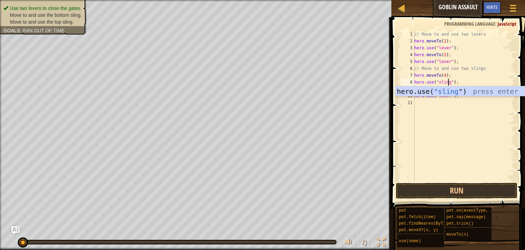
scroll to position [3, 3]
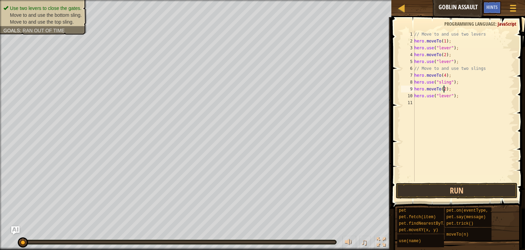
click at [444, 90] on div "// Move to and use two levers hero . moveTo ( 1 ) ; hero . use ( "lever" ) ; he…" at bounding box center [464, 113] width 102 height 164
click at [444, 76] on div "// Move to and use two levers hero . moveTo ( 1 ) ; hero . use ( "lever" ) ; he…" at bounding box center [464, 113] width 102 height 164
click at [444, 90] on div "// Move to and use two levers hero . moveTo ( 1 ) ; hero . use ( "lever" ) ; he…" at bounding box center [464, 113] width 102 height 164
click at [447, 97] on div "// Move to and use two levers hero . moveTo ( 1 ) ; hero . use ( "lever" ) ; he…" at bounding box center [464, 113] width 102 height 164
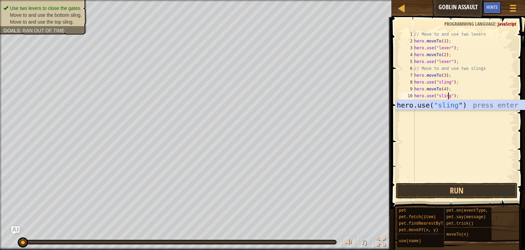
scroll to position [3, 3]
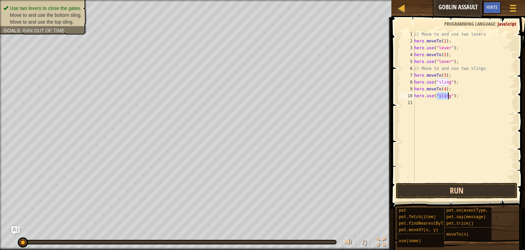
type textarea "hero.use("sling");"
click at [441, 192] on button "Run" at bounding box center [457, 191] width 122 height 16
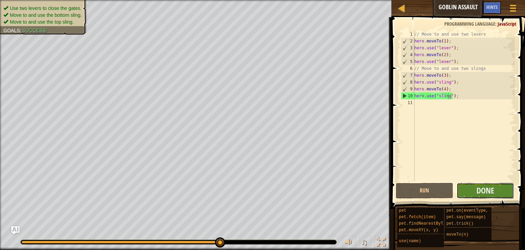
click at [471, 194] on button "Done" at bounding box center [485, 191] width 57 height 16
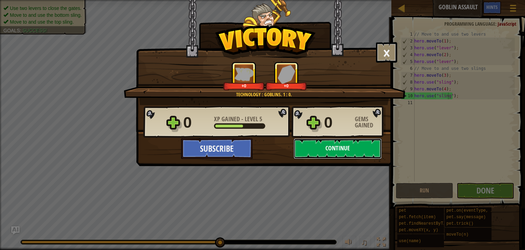
click at [320, 149] on button "Continue" at bounding box center [338, 148] width 88 height 21
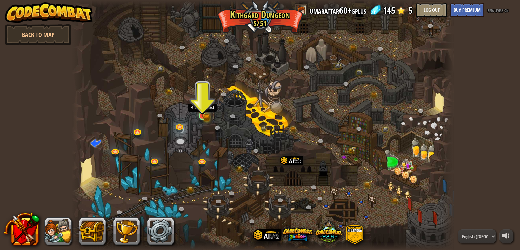
click at [202, 116] on img at bounding box center [203, 106] width 10 height 21
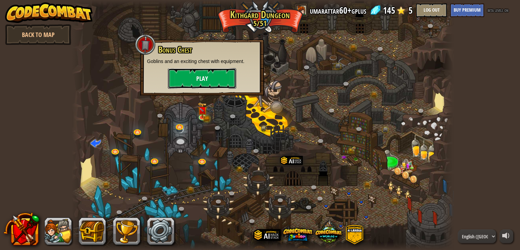
click at [214, 80] on button "Play" at bounding box center [202, 78] width 68 height 21
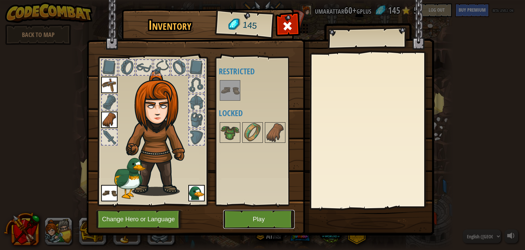
click at [259, 221] on button "Play" at bounding box center [258, 219] width 71 height 19
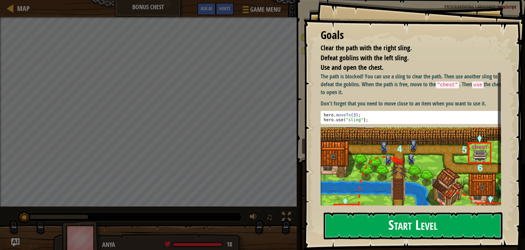
click at [381, 216] on button "Start Level" at bounding box center [413, 225] width 179 height 27
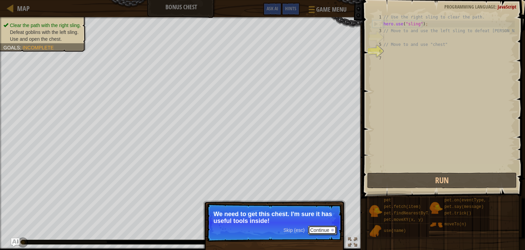
click at [319, 228] on button "Continue" at bounding box center [322, 229] width 28 height 9
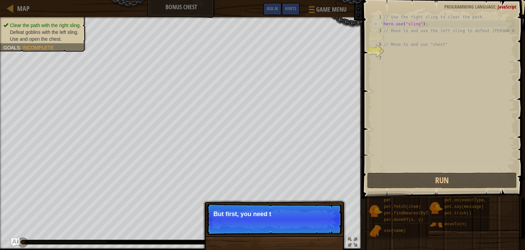
click at [319, 228] on p "Skip (esc) Continue But first, you need t" at bounding box center [274, 218] width 136 height 31
click at [319, 228] on p "Skip (esc) Continue But first, you need to use those slings to" at bounding box center [274, 218] width 136 height 31
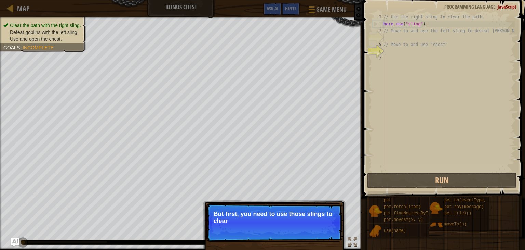
click at [319, 228] on p "Skip (esc) Continue But first, you need to use those slings to clear" at bounding box center [274, 222] width 136 height 38
click at [320, 233] on button "Continue" at bounding box center [322, 229] width 28 height 9
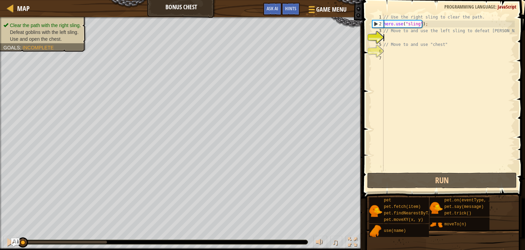
click at [399, 37] on div "// Use the right sling to clear the path. hero . use ( "sling" ) ; // Move to a…" at bounding box center [448, 99] width 133 height 171
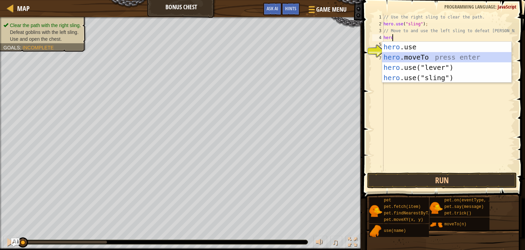
click at [414, 60] on div "hero .use press enter hero .moveTo press enter hero .use("lever") press enter h…" at bounding box center [446, 73] width 129 height 62
type textarea "hero.moveTo(2);"
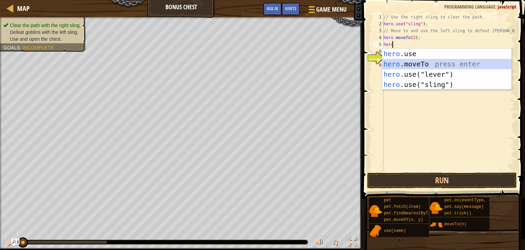
click at [420, 64] on div "hero .use press enter hero .moveTo press enter hero .use("lever") press enter h…" at bounding box center [446, 80] width 129 height 62
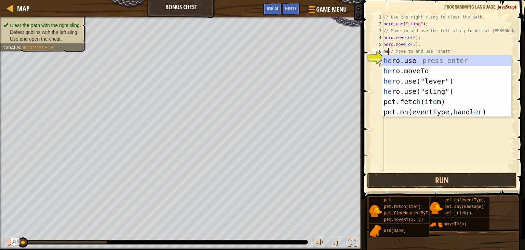
scroll to position [3, 0]
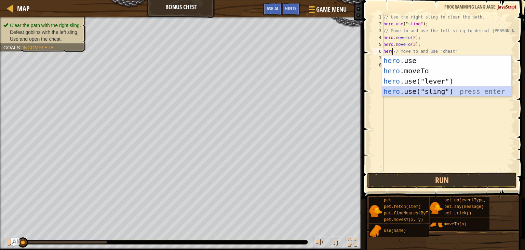
click at [420, 87] on div "hero .use press enter hero .moveTo press enter hero .use("lever") press enter h…" at bounding box center [446, 86] width 129 height 62
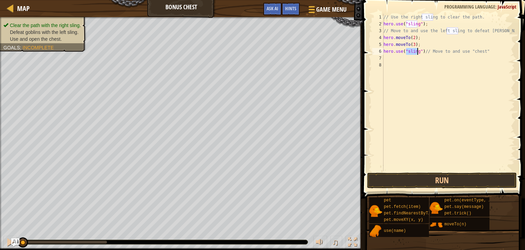
click at [420, 50] on div "// Use the right sling to clear the path. hero . use ( "sling" ) ; // Move to a…" at bounding box center [448, 99] width 133 height 171
type textarea "// Move to and use "chest""
click at [388, 58] on div "// Use the right sling to clear the path. hero . use ( "sling" ) ; // Move to a…" at bounding box center [449, 99] width 131 height 171
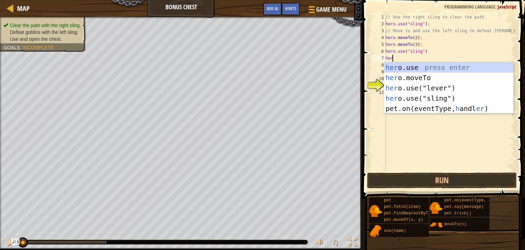
scroll to position [3, 0]
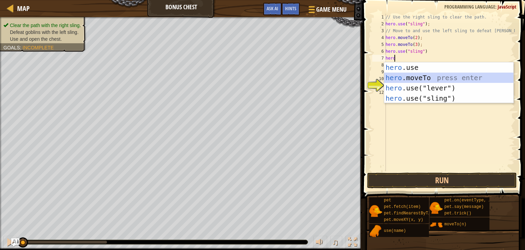
click at [428, 74] on div "hero .use press enter hero .moveTo press enter hero .use("lever") press enter h…" at bounding box center [448, 93] width 129 height 62
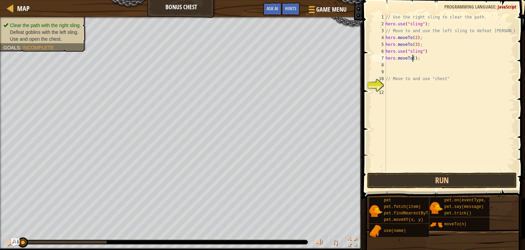
type textarea "hero.moveTo(4);"
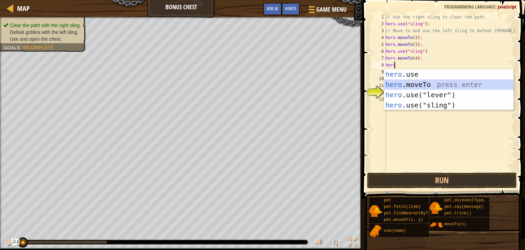
click at [420, 86] on div "hero .use press enter hero .moveTo press enter hero .use("lever") press enter h…" at bounding box center [448, 100] width 129 height 62
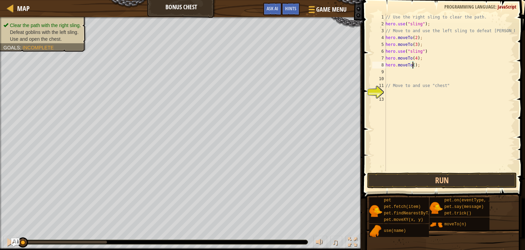
type textarea "hero.moveTo(5);"
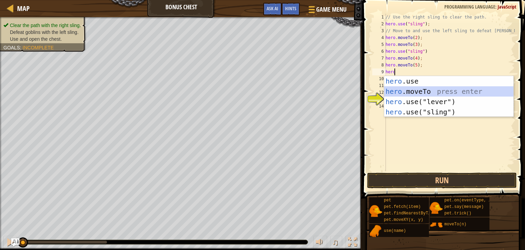
click at [419, 91] on div "hero .use press enter hero .moveTo press enter hero .use("lever") press enter h…" at bounding box center [448, 107] width 129 height 62
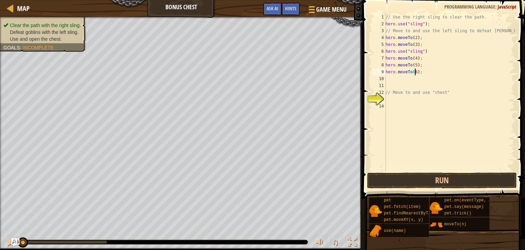
scroll to position [3, 2]
click at [417, 175] on button "Run" at bounding box center [442, 180] width 150 height 16
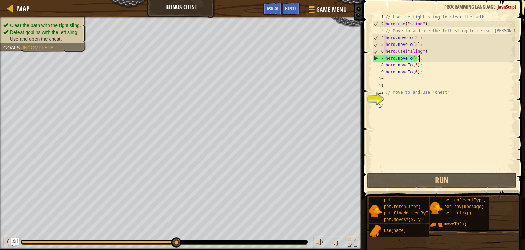
click at [421, 55] on div "// Use the right sling to clear the path. hero . use ( "sling" ) ; // Move to a…" at bounding box center [449, 99] width 131 height 171
type textarea "hero.moveTo(4);"
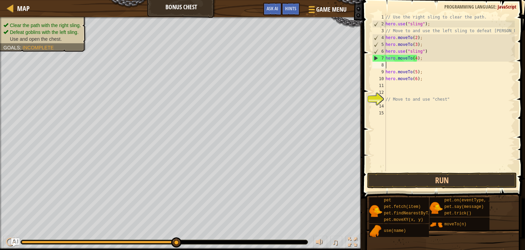
scroll to position [3, 0]
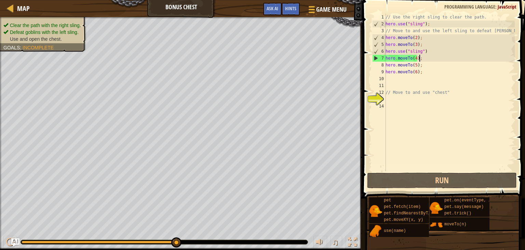
type textarea "hero.use("sling")"
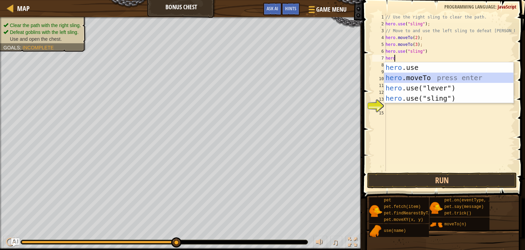
click at [420, 80] on div "hero .use press enter hero .moveTo press enter hero .use("lever") press enter h…" at bounding box center [448, 93] width 129 height 62
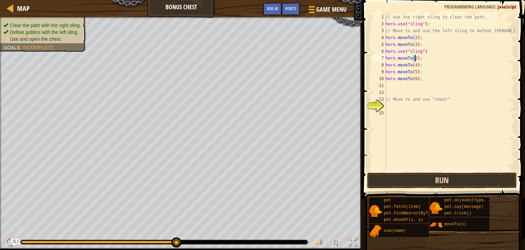
type textarea "hero.moveTo(2);"
click at [418, 175] on button "Run" at bounding box center [442, 180] width 150 height 16
